Goal: Entertainment & Leisure: Consume media (video, audio)

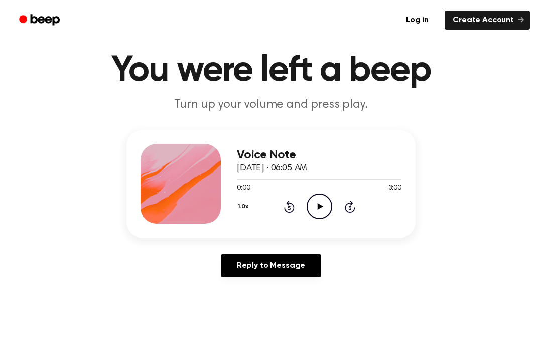
scroll to position [28, 0]
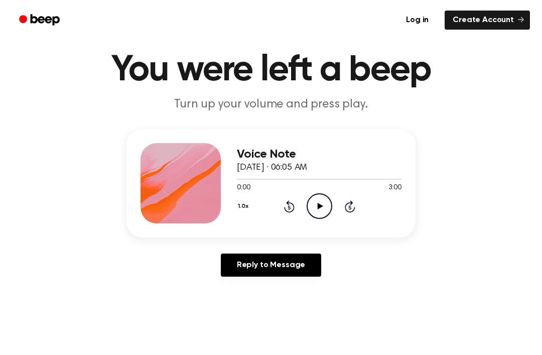
click at [317, 203] on icon "Play Audio" at bounding box center [320, 206] width 26 height 26
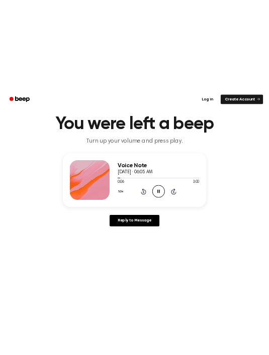
scroll to position [0, 0]
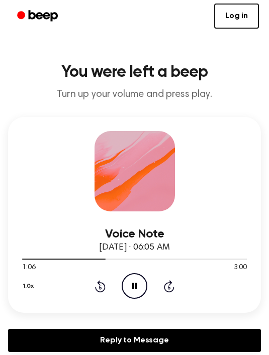
click at [95, 294] on div "1.0x Rewind 5 seconds Pause Audio Skip 5 seconds" at bounding box center [134, 286] width 225 height 26
click at [101, 292] on icon at bounding box center [100, 286] width 11 height 12
click at [100, 286] on icon at bounding box center [100, 287] width 3 height 4
click at [101, 280] on icon "Rewind 5 seconds" at bounding box center [99, 286] width 11 height 13
click at [99, 289] on icon at bounding box center [100, 287] width 3 height 4
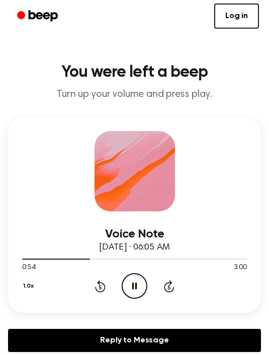
click at [98, 281] on icon "Rewind 5 seconds" at bounding box center [99, 286] width 11 height 13
click at [136, 289] on icon at bounding box center [134, 286] width 5 height 7
click at [140, 286] on icon "Play Audio" at bounding box center [135, 286] width 26 height 26
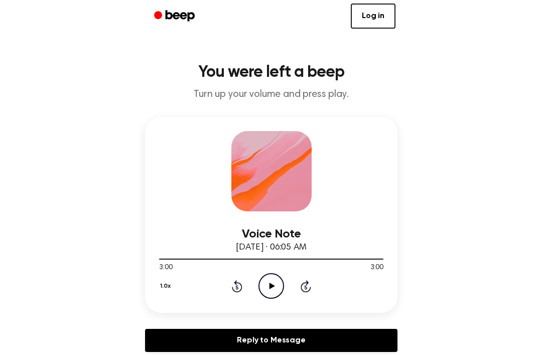
scroll to position [28, 0]
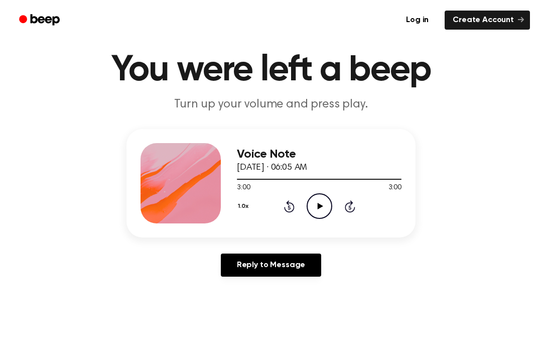
click at [320, 211] on icon "Play Audio" at bounding box center [320, 206] width 26 height 26
click at [344, 212] on div "1.0x Rewind 5 seconds Pause Audio Skip 5 seconds" at bounding box center [319, 206] width 165 height 26
click at [353, 207] on icon "Skip 5 seconds" at bounding box center [350, 206] width 11 height 13
click at [355, 204] on icon "Skip 5 seconds" at bounding box center [350, 206] width 11 height 13
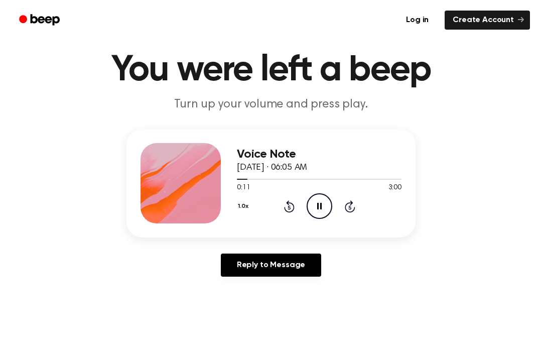
click at [357, 205] on div "1.0x Rewind 5 seconds Pause Audio Skip 5 seconds" at bounding box center [319, 206] width 165 height 26
click at [346, 214] on div "1.0x Rewind 5 seconds Pause Audio Skip 5 seconds" at bounding box center [319, 206] width 165 height 26
click at [351, 208] on icon "Skip 5 seconds" at bounding box center [350, 206] width 11 height 13
click at [357, 209] on div "1.0x Rewind 5 seconds Pause Audio Skip 5 seconds" at bounding box center [319, 206] width 165 height 26
click at [359, 209] on div "1.0x Rewind 5 seconds Pause Audio Skip 5 seconds" at bounding box center [319, 206] width 165 height 26
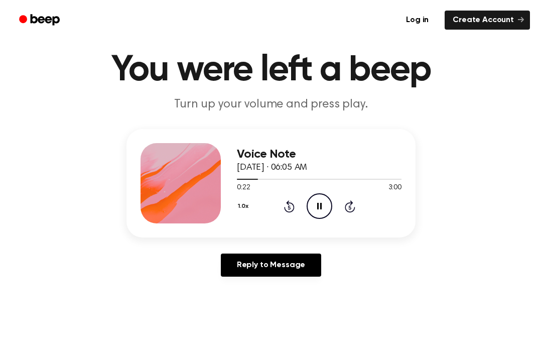
click at [358, 207] on div "1.0x Rewind 5 seconds Pause Audio Skip 5 seconds" at bounding box center [319, 206] width 165 height 26
click at [357, 205] on div "1.0x Rewind 5 seconds Pause Audio Skip 5 seconds" at bounding box center [319, 206] width 165 height 26
click at [356, 207] on div "1.0x Rewind 5 seconds Pause Audio Skip 5 seconds" at bounding box center [319, 206] width 165 height 26
click at [356, 211] on div "1.0x Rewind 5 seconds Pause Audio Skip 5 seconds" at bounding box center [319, 206] width 165 height 26
click at [355, 205] on icon "Skip 5 seconds" at bounding box center [350, 206] width 11 height 13
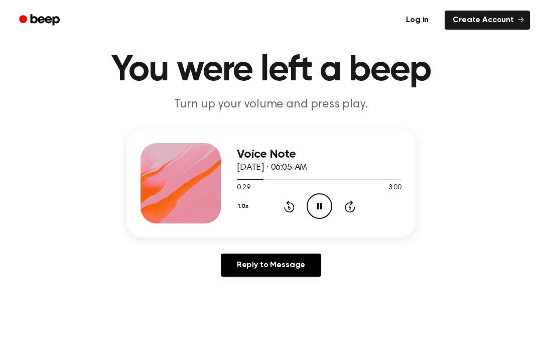
click at [349, 208] on icon "Skip 5 seconds" at bounding box center [350, 206] width 11 height 13
click at [318, 206] on icon at bounding box center [319, 206] width 5 height 7
